Goal: Transaction & Acquisition: Purchase product/service

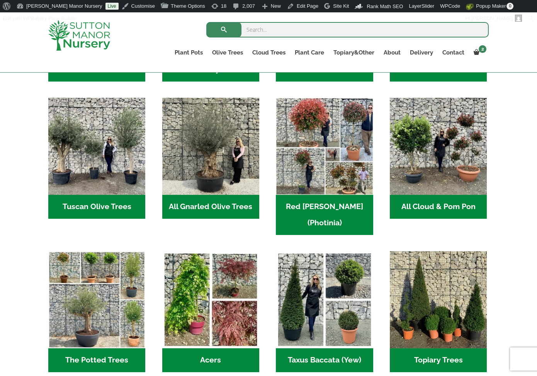
scroll to position [386, 0]
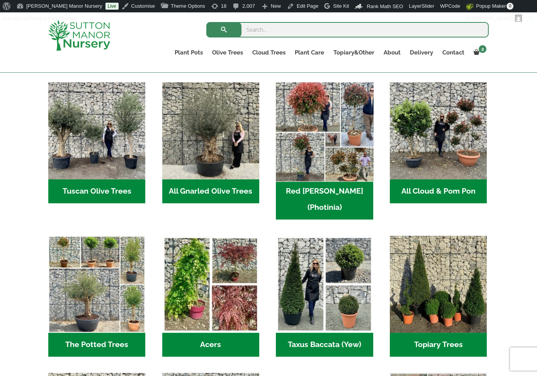
click at [324, 127] on img "Visit product category Red Robin (Photinia)" at bounding box center [324, 131] width 102 height 102
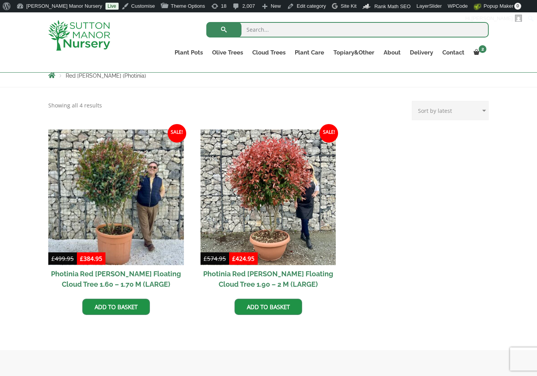
click at [131, 225] on img at bounding box center [115, 196] width 135 height 135
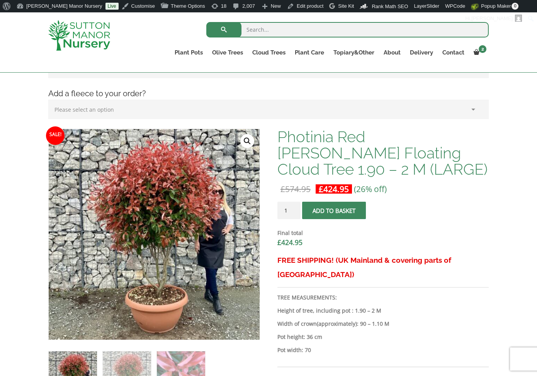
scroll to position [179, 0]
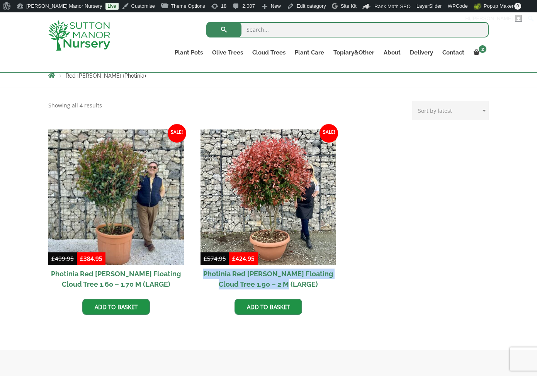
drag, startPoint x: 353, startPoint y: 287, endPoint x: 202, endPoint y: 271, distance: 151.7
click at [202, 271] on ul "Sale! £ 499.95 Original price was: £499.95. £ 384.95 Current price is: £384.95.…" at bounding box center [268, 229] width 440 height 201
copy h2 "Photinia Red [PERSON_NAME] Floating Cloud Tree 1.90 – 2 M (LARGE)"
click at [411, 280] on ul "Sale! £ 499.95 Original price was: £499.95. £ 384.95 Current price is: £384.95.…" at bounding box center [268, 229] width 440 height 201
drag, startPoint x: 198, startPoint y: 271, endPoint x: 315, endPoint y: 282, distance: 117.5
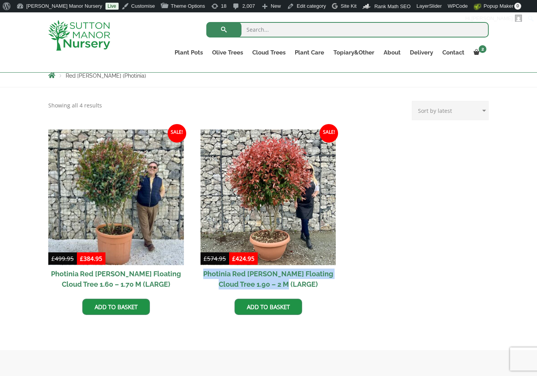
click at [315, 282] on ul "Sale! £ 499.95 Original price was: £499.95. £ 384.95 Current price is: £384.95.…" at bounding box center [268, 229] width 440 height 201
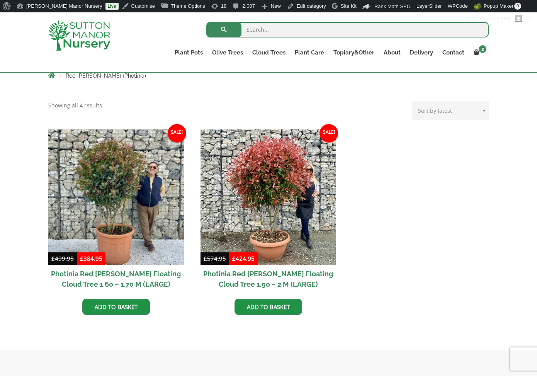
click at [383, 320] on ul "Sale! £ 499.95 Original price was: £499.95. £ 384.95 Current price is: £384.95.…" at bounding box center [268, 229] width 440 height 201
drag, startPoint x: 361, startPoint y: 281, endPoint x: 237, endPoint y: 285, distance: 124.0
click at [237, 285] on ul "Sale! £ 499.95 Original price was: £499.95. £ 384.95 Current price is: £384.95.…" at bounding box center [268, 229] width 440 height 201
copy h2 "1.90 – 2 M (LARGE)"
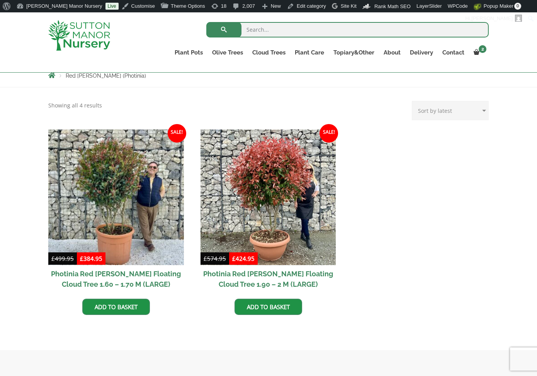
click at [408, 296] on ul "Sale! £ 499.95 Original price was: £499.95. £ 384.95 Current price is: £384.95.…" at bounding box center [268, 229] width 440 height 201
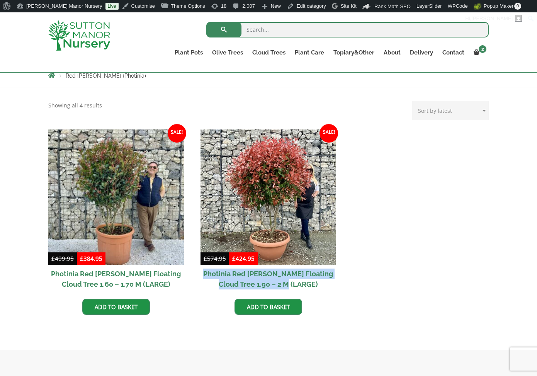
drag, startPoint x: 330, startPoint y: 283, endPoint x: 204, endPoint y: 274, distance: 126.1
click at [204, 274] on ul "Sale! £ 499.95 Original price was: £499.95. £ 384.95 Current price is: £384.95.…" at bounding box center [268, 229] width 440 height 201
copy h2 "Photinia Red [PERSON_NAME] Floating Cloud Tree 1.90 – 2 M (LARGE)"
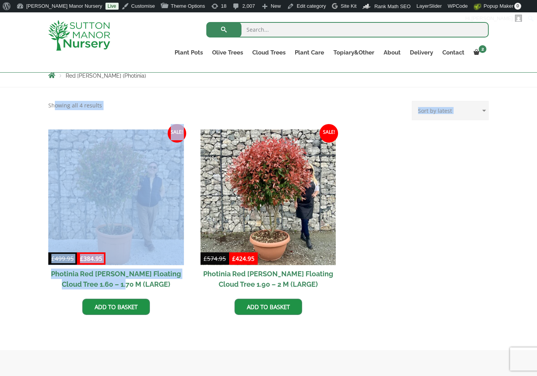
drag, startPoint x: 32, startPoint y: 271, endPoint x: 133, endPoint y: 279, distance: 100.7
click at [133, 279] on div "Showing all 4 results Sorted by latest Sort by popularity Sort by latest Sort b…" at bounding box center [268, 218] width 537 height 262
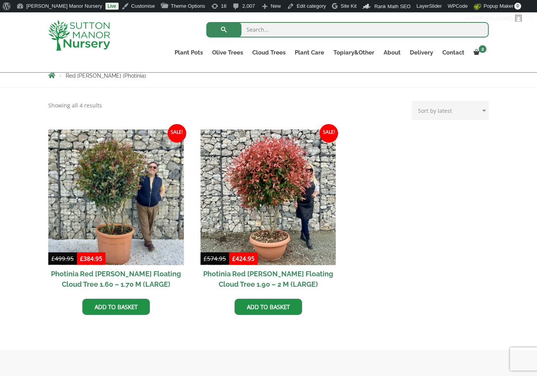
click at [2, 281] on div "Showing all 4 results Sorted by latest Sort by popularity Sort by latest Sort b…" at bounding box center [268, 218] width 537 height 262
drag, startPoint x: 45, startPoint y: 272, endPoint x: 113, endPoint y: 273, distance: 67.6
click at [113, 273] on div "Showing all 4 results Sorted by latest Sort by popularity Sort by latest Sort b…" at bounding box center [268, 218] width 452 height 247
copy h2 "Photinia Red [PERSON_NAME]"
